Goal: Task Accomplishment & Management: Complete application form

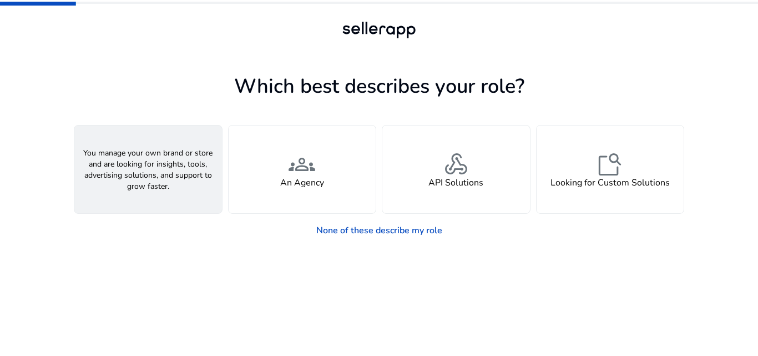
click at [148, 179] on h4 "A Seller" at bounding box center [148, 183] width 33 height 11
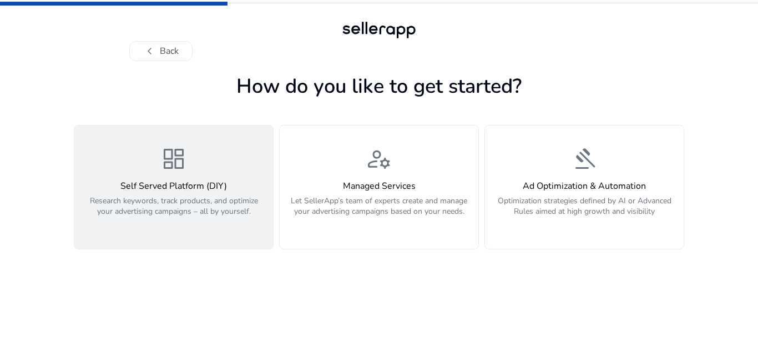
click at [207, 167] on div "dashboard Self Served Platform (DIY) Research keywords, track products, and opt…" at bounding box center [173, 186] width 185 height 83
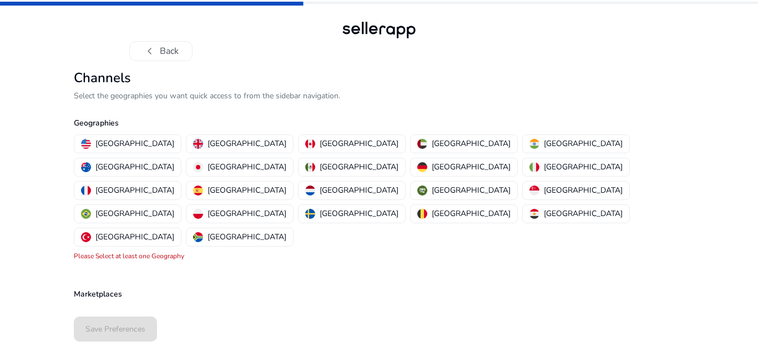
click at [144, 96] on p "Select the geographies you want quick access to from the sidebar navigation." at bounding box center [379, 96] width 611 height 12
click at [530, 142] on img "button" at bounding box center [535, 144] width 10 height 10
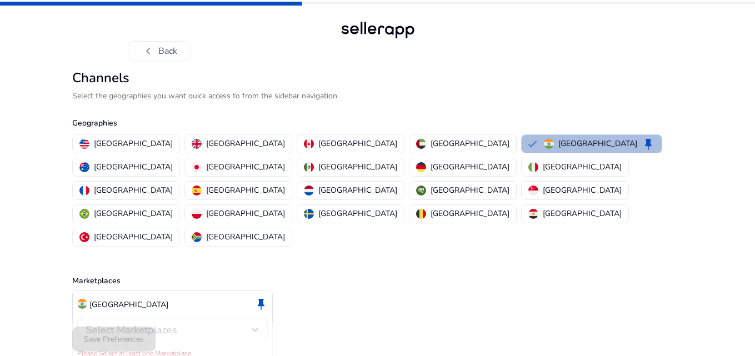
scroll to position [3, 0]
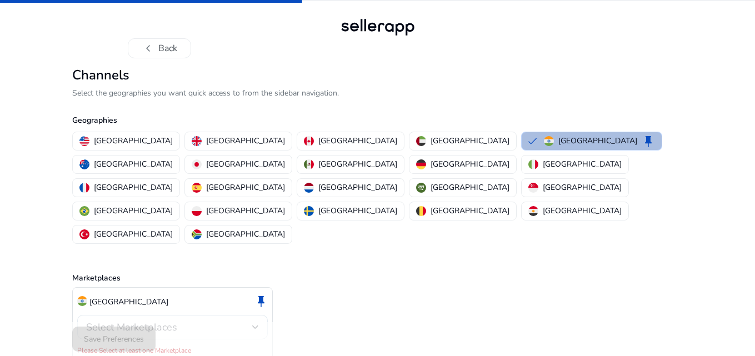
click at [129, 320] on span "Select Marketplaces" at bounding box center [131, 326] width 91 height 13
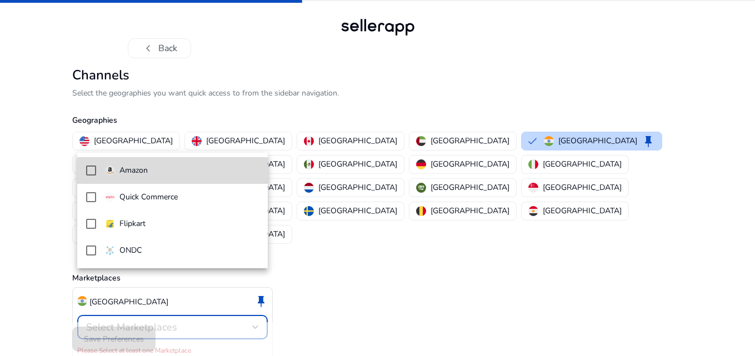
click at [85, 165] on mat-option "Amazon" at bounding box center [172, 170] width 190 height 27
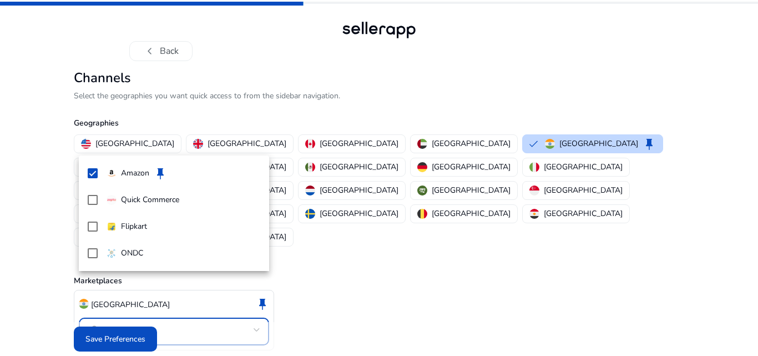
click at [126, 329] on div at bounding box center [379, 178] width 758 height 356
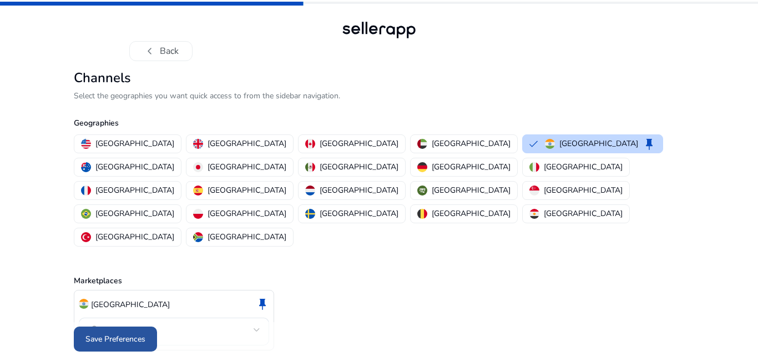
click at [126, 333] on span "Save Preferences" at bounding box center [116, 339] width 60 height 12
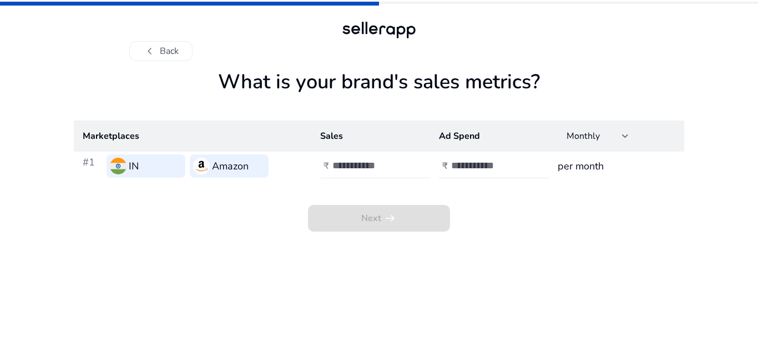
click at [360, 169] on input "number" at bounding box center [370, 165] width 75 height 12
click at [486, 165] on input "number" at bounding box center [488, 165] width 75 height 12
click at [400, 161] on input "***" at bounding box center [370, 165] width 75 height 12
type input "****"
click at [494, 169] on input "number" at bounding box center [488, 165] width 75 height 12
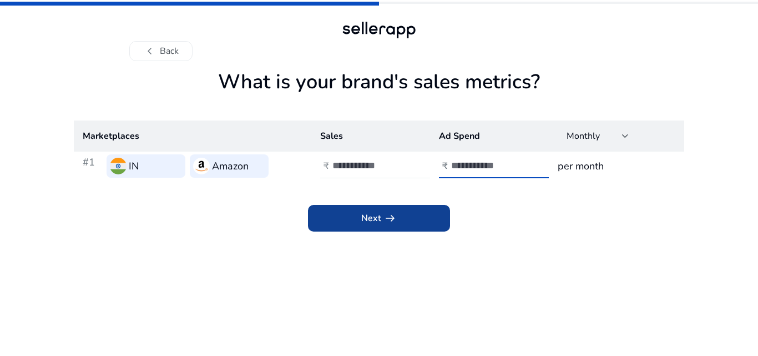
type input "***"
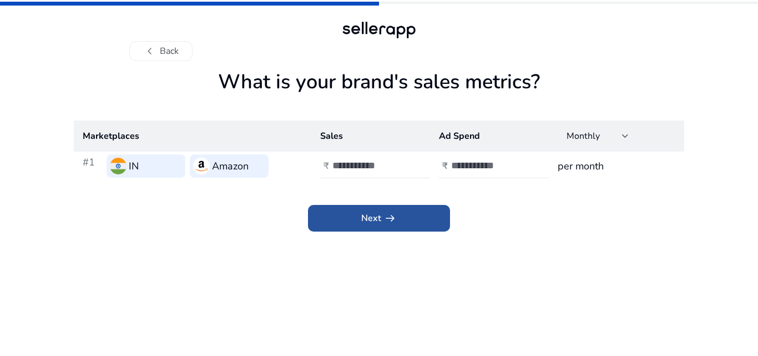
click at [416, 210] on span at bounding box center [379, 218] width 142 height 27
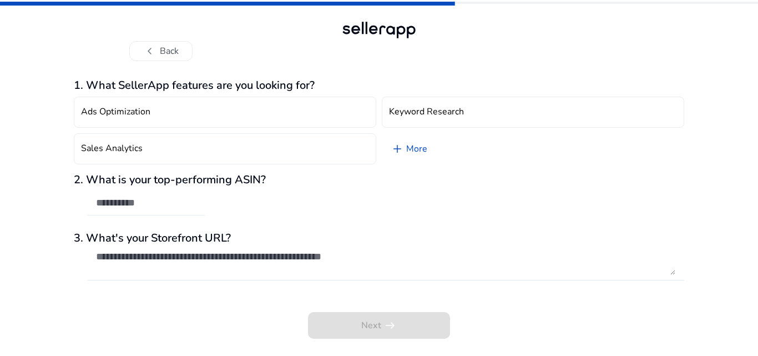
click at [121, 209] on div at bounding box center [146, 203] width 100 height 24
